Goal: Transaction & Acquisition: Purchase product/service

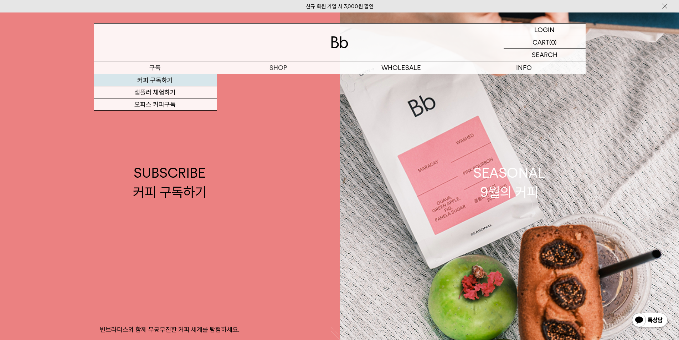
click at [167, 82] on link "커피 구독하기" at bounding box center [155, 80] width 123 height 12
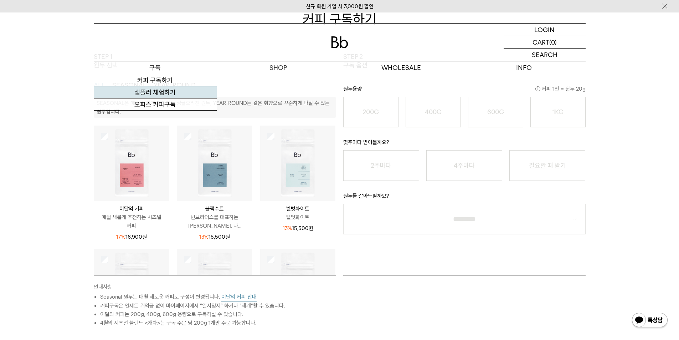
click at [174, 90] on link "샘플러 체험하기" at bounding box center [155, 92] width 123 height 12
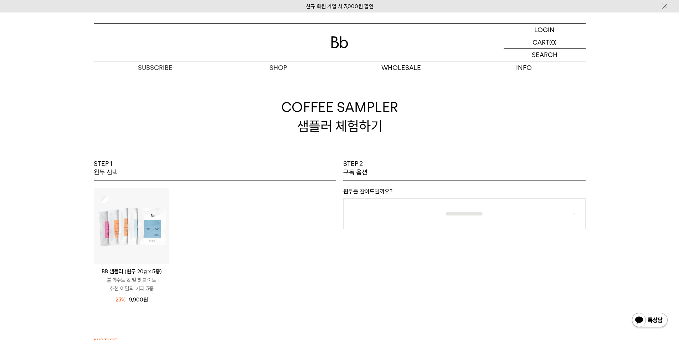
click at [343, 188] on p "원두를 갈아드릴까요?" at bounding box center [464, 193] width 242 height 10
click at [336, 41] on img at bounding box center [339, 42] width 17 height 12
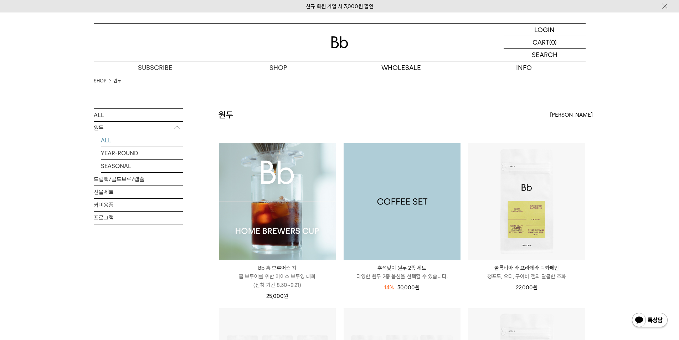
click at [398, 226] on img at bounding box center [401, 201] width 117 height 117
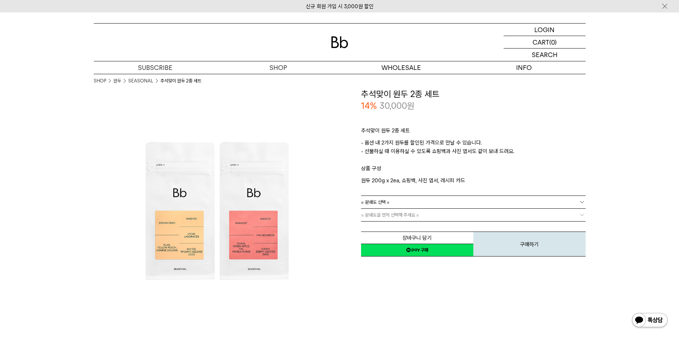
click at [398, 203] on link "= 분쇄도 선택 =" at bounding box center [473, 202] width 224 height 12
click at [392, 203] on link "= 분쇄도 선택 =" at bounding box center [473, 202] width 224 height 12
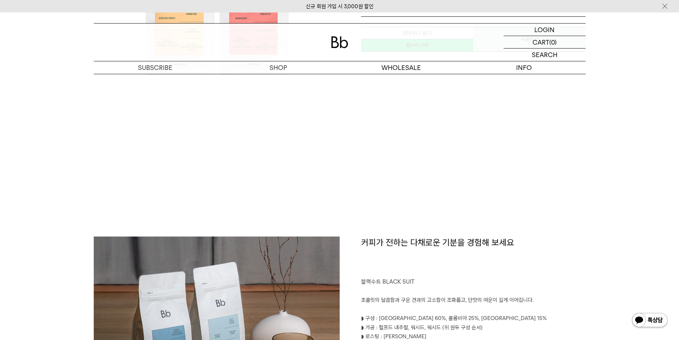
scroll to position [71, 0]
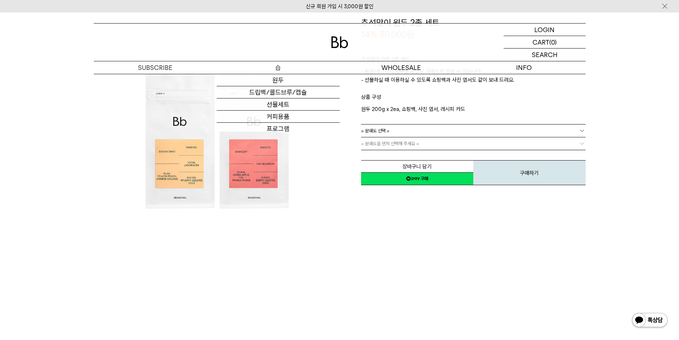
click at [283, 63] on p "숍" at bounding box center [278, 67] width 123 height 12
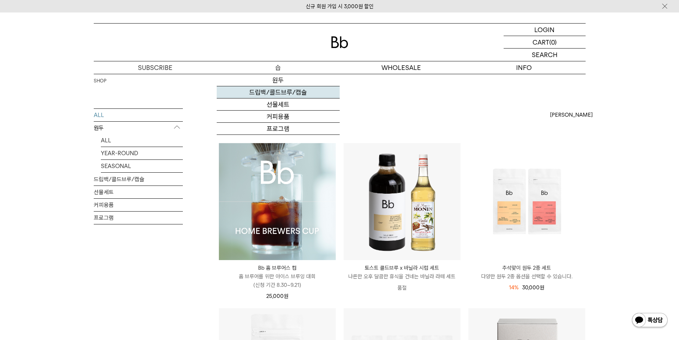
click at [278, 88] on link "드립백/콜드브루/캡슐" at bounding box center [278, 92] width 123 height 12
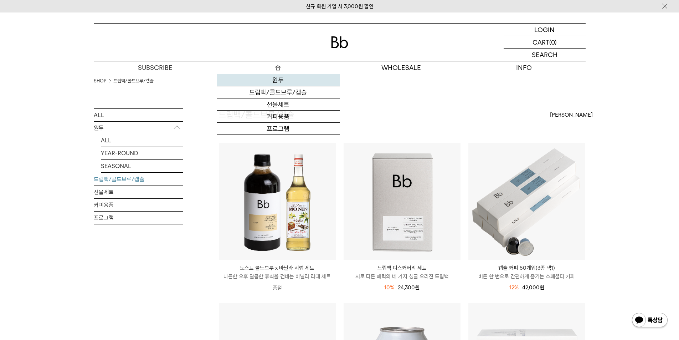
click at [279, 77] on link "원두" at bounding box center [278, 80] width 123 height 12
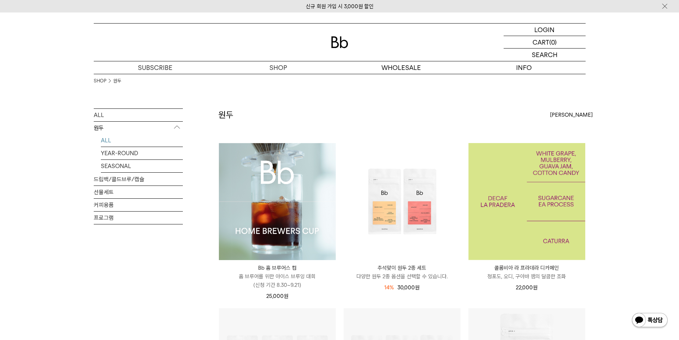
click at [528, 231] on img at bounding box center [526, 201] width 117 height 117
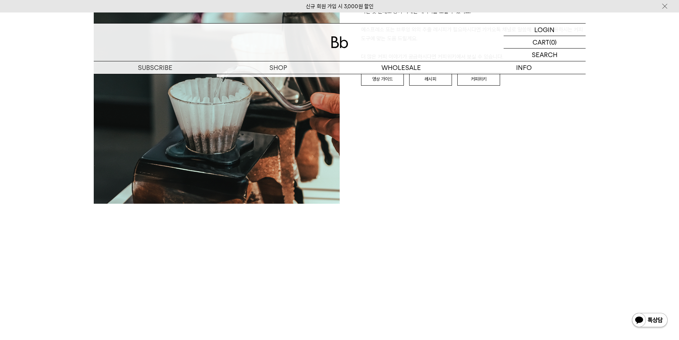
scroll to position [748, 0]
